Goal: Task Accomplishment & Management: Use online tool/utility

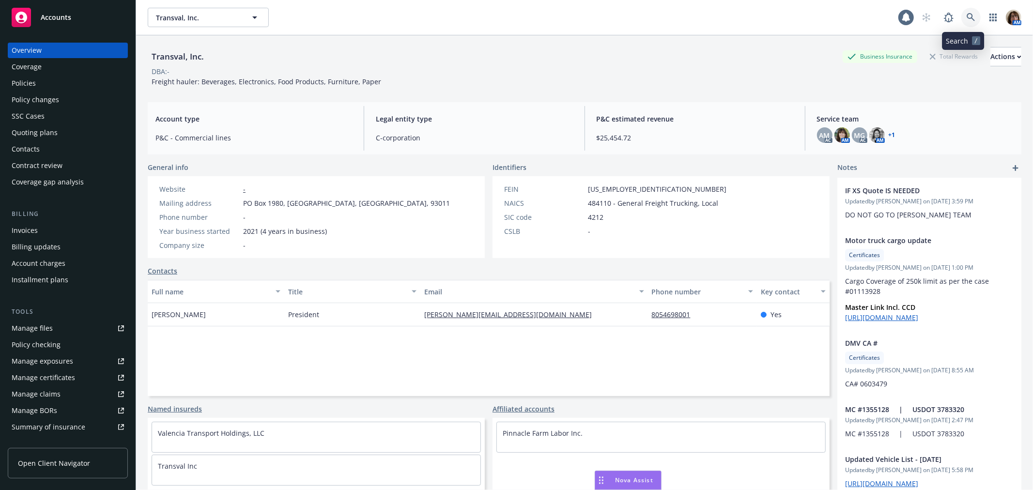
click at [966, 13] on icon at bounding box center [970, 17] width 9 height 9
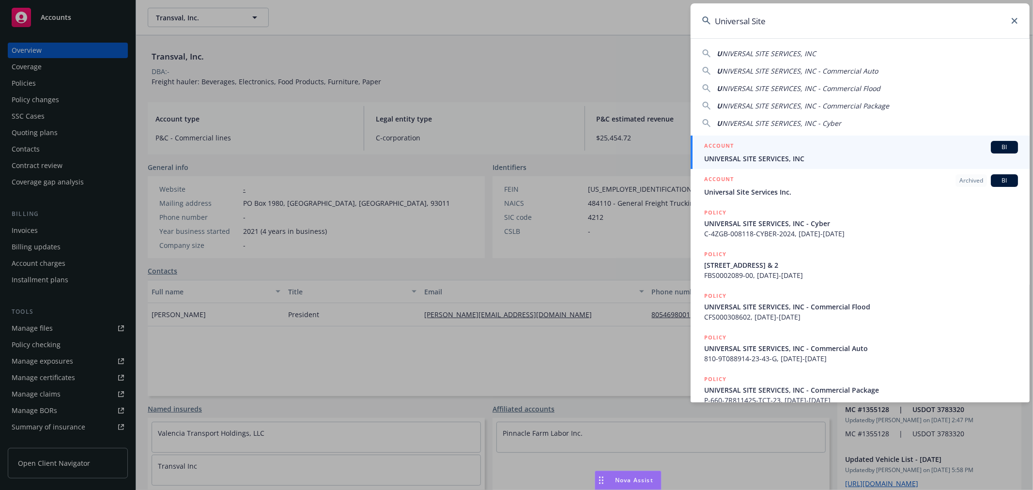
type input "Universal Site"
click at [753, 160] on span "UNIVERSAL SITE SERVICES, INC" at bounding box center [861, 158] width 314 height 10
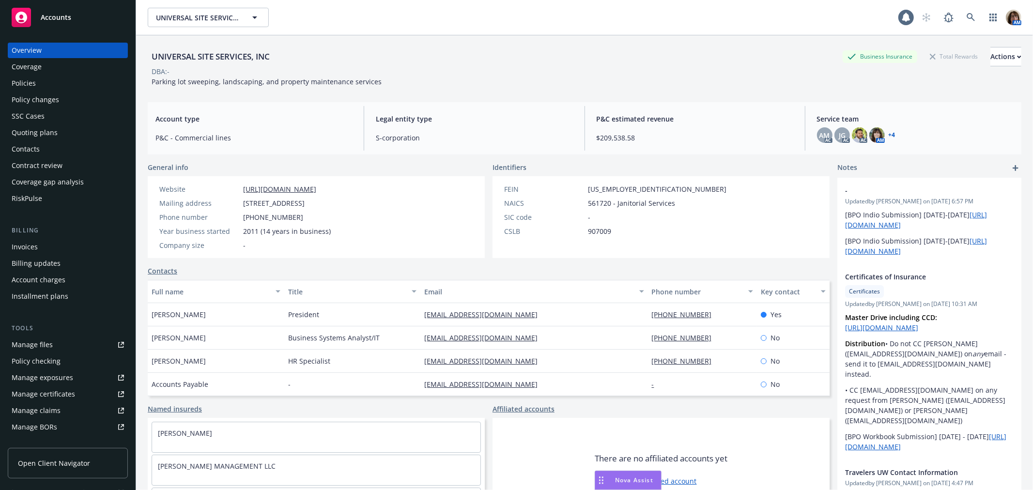
click at [25, 132] on div "Quoting plans" at bounding box center [35, 132] width 46 height 15
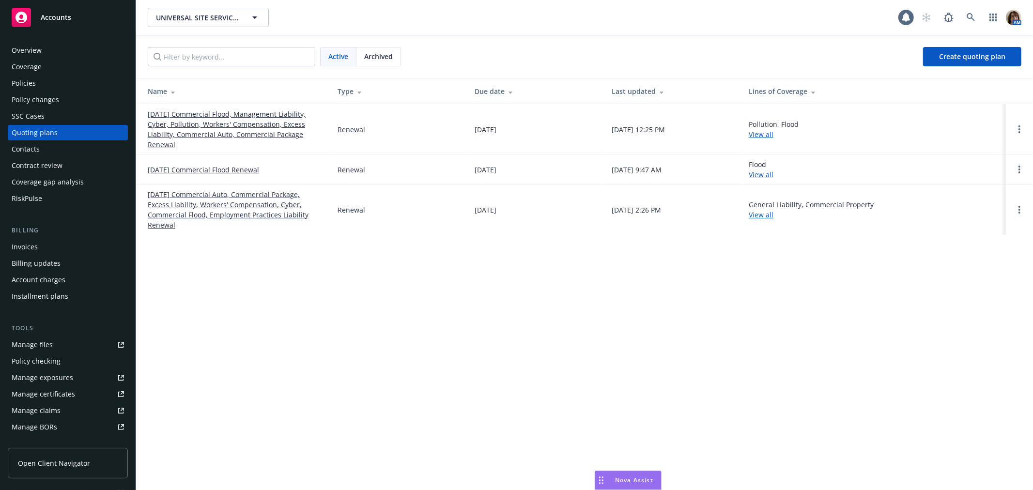
click at [185, 116] on link "[DATE] Commercial Flood, Management Liability, Cyber, Pollution, Workers' Compe…" at bounding box center [235, 129] width 174 height 41
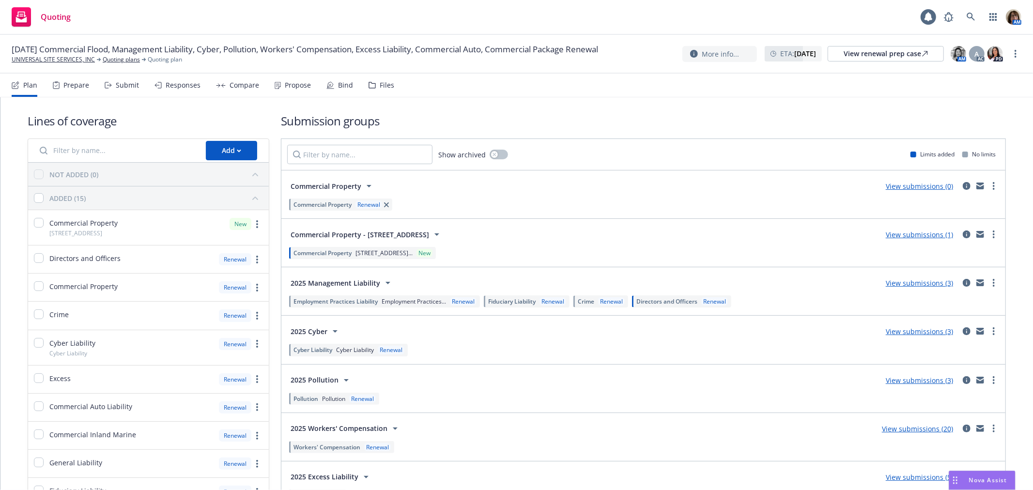
click at [125, 84] on div "Submit" at bounding box center [127, 85] width 23 height 8
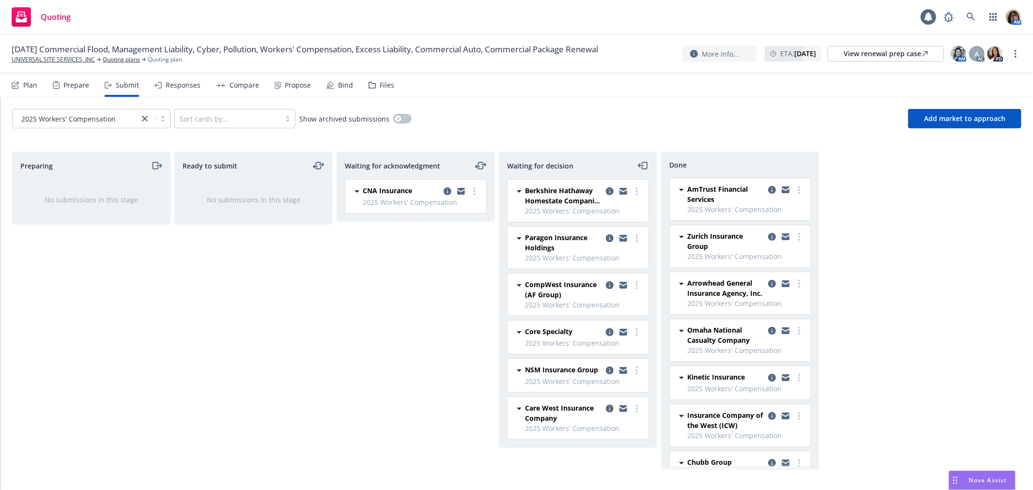
click at [608, 331] on icon "copy logging email" at bounding box center [610, 332] width 8 height 8
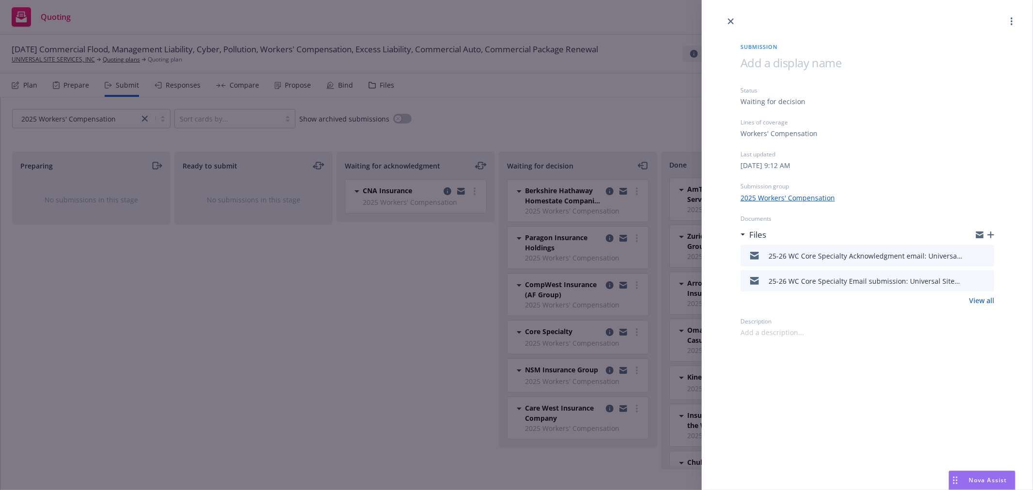
click at [988, 280] on icon "preview file" at bounding box center [984, 280] width 9 height 7
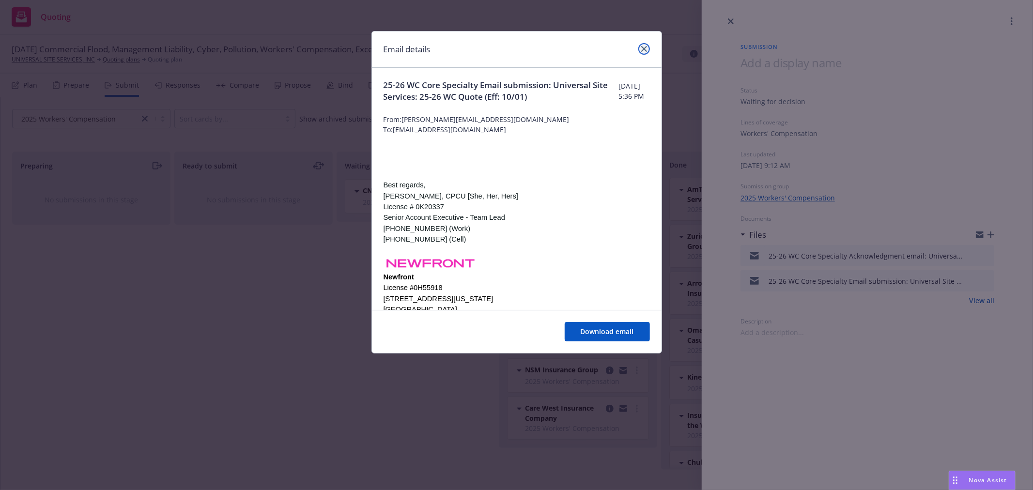
click at [645, 44] on link "close" at bounding box center [644, 49] width 12 height 12
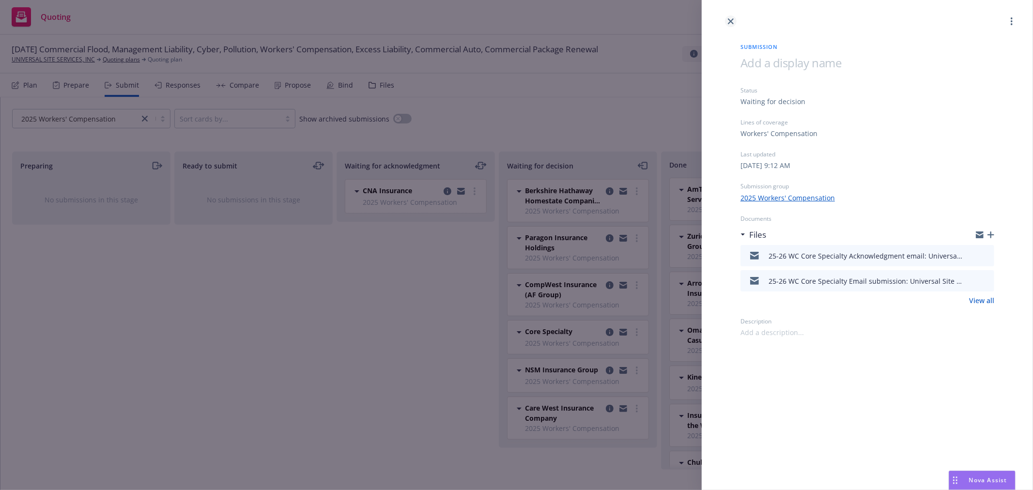
click at [731, 18] on icon "close" at bounding box center [731, 21] width 6 height 6
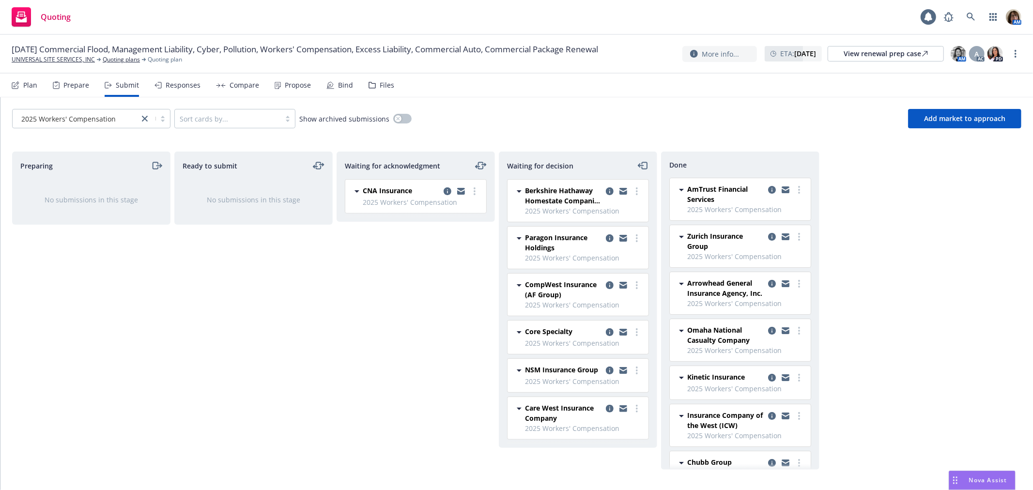
click at [382, 84] on div "Files" at bounding box center [387, 85] width 15 height 8
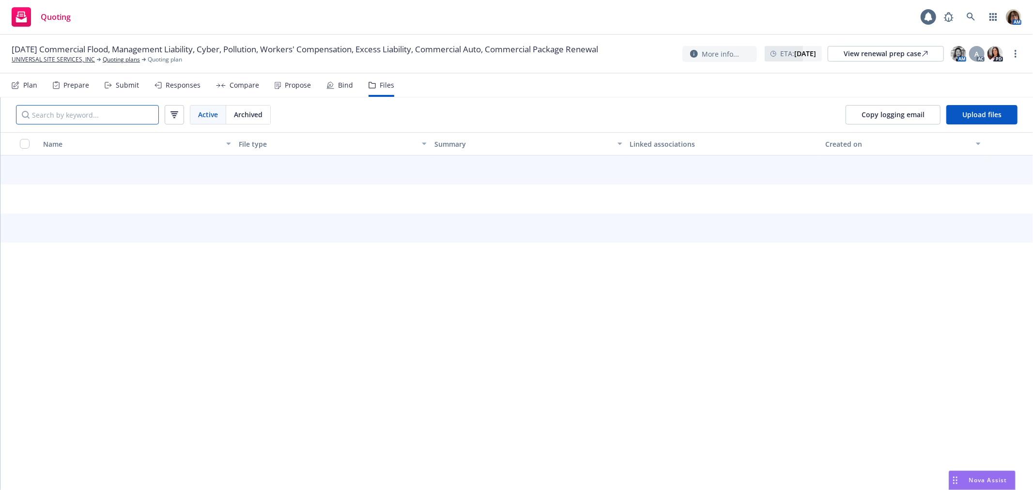
click at [49, 115] on input "Search by keyword..." at bounding box center [87, 114] width 143 height 19
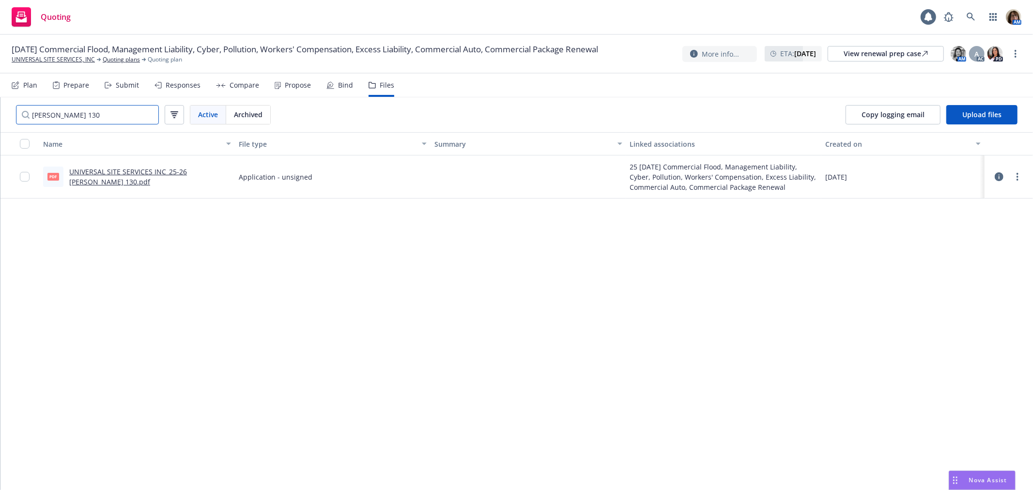
type input "acord 130"
click at [134, 176] on link "UNIVERSAL SITE SERVICES INC_25-26 Acord 130.pdf" at bounding box center [128, 176] width 118 height 19
